Goal: Task Accomplishment & Management: Use online tool/utility

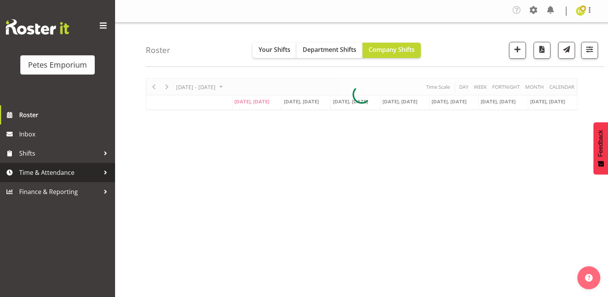
click at [74, 170] on span "Time & Attendance" at bounding box center [59, 173] width 81 height 12
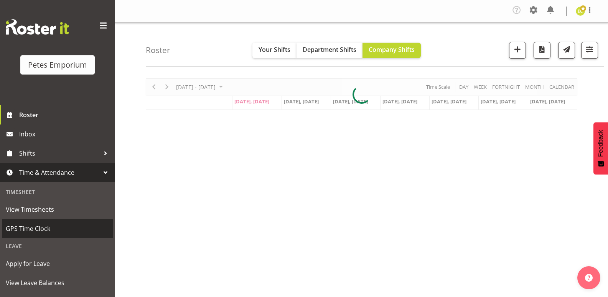
click at [38, 228] on span "GPS Time Clock" at bounding box center [58, 229] width 104 height 12
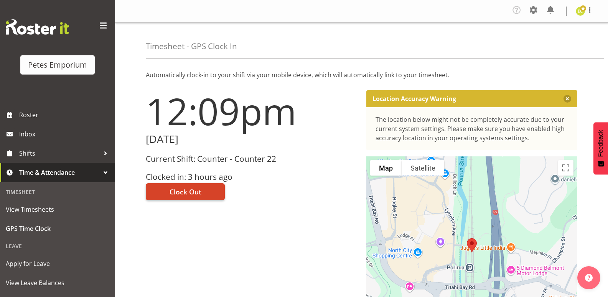
click at [184, 191] on span "Clock Out" at bounding box center [186, 192] width 32 height 10
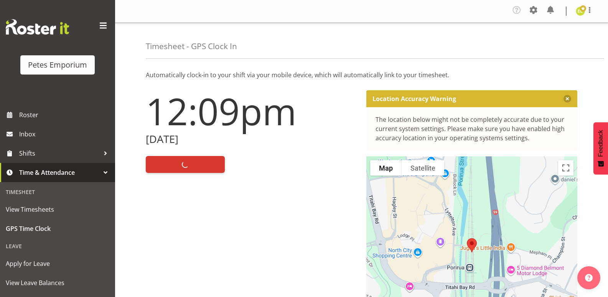
click at [599, 15] on div "Profile Log Out" at bounding box center [588, 11] width 25 height 12
click at [590, 10] on span at bounding box center [589, 9] width 9 height 9
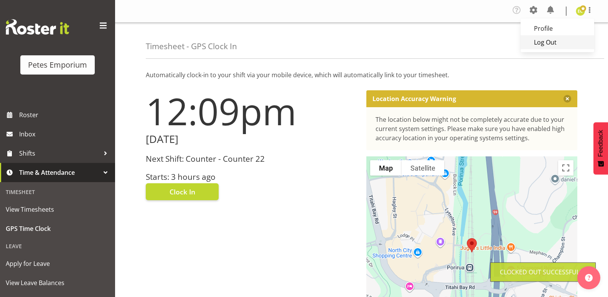
click at [544, 42] on link "Log Out" at bounding box center [558, 42] width 74 height 14
